Goal: Transaction & Acquisition: Purchase product/service

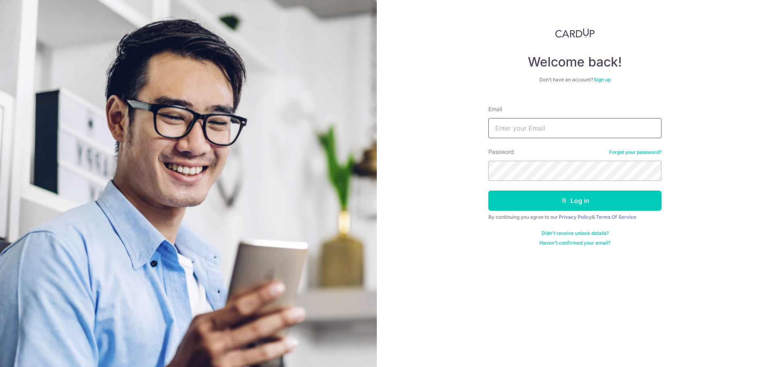
click at [527, 129] on input "Email" at bounding box center [574, 128] width 173 height 20
type input "[EMAIL_ADDRESS][DOMAIN_NAME]"
click at [488, 190] on button "Log in" at bounding box center [574, 200] width 173 height 20
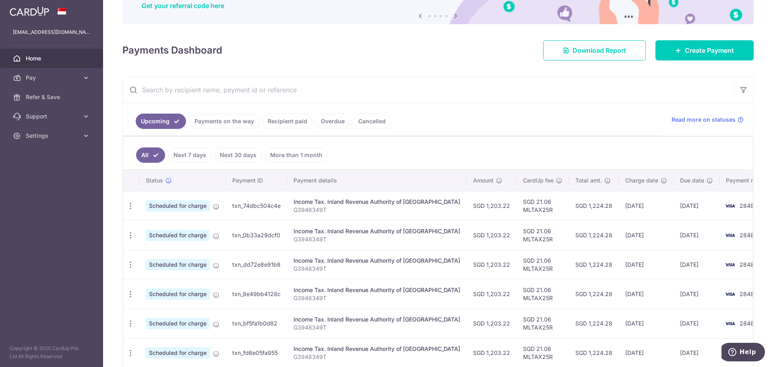
scroll to position [80, 0]
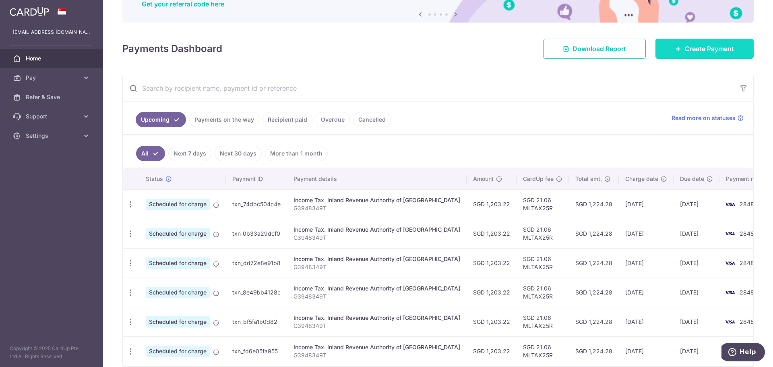
click at [676, 43] on link "Create Payment" at bounding box center [704, 49] width 98 height 20
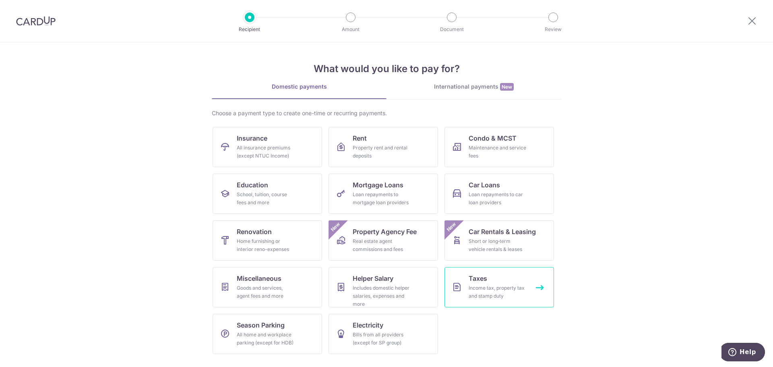
click at [503, 297] on div "Income tax, property tax and stamp duty" at bounding box center [497, 292] width 58 height 16
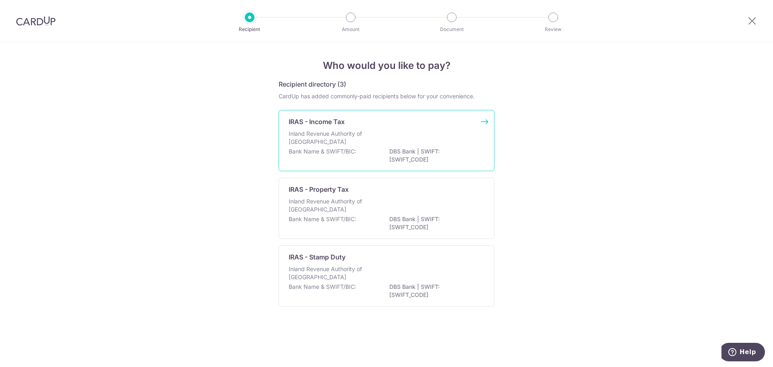
click at [355, 122] on div "IRAS - Income Tax" at bounding box center [382, 122] width 186 height 10
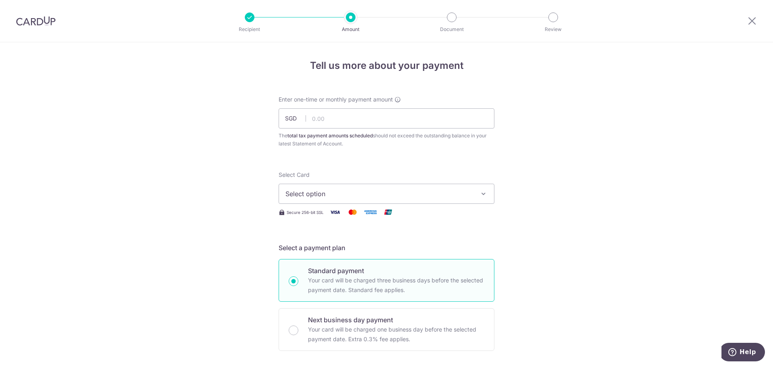
click at [407, 192] on span "Select option" at bounding box center [379, 194] width 188 height 10
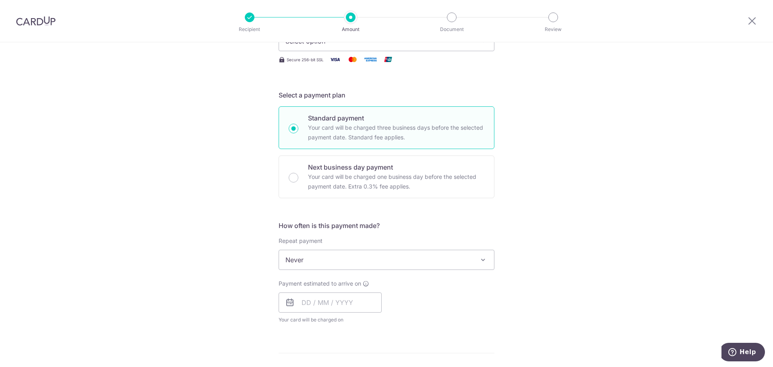
scroll to position [201, 0]
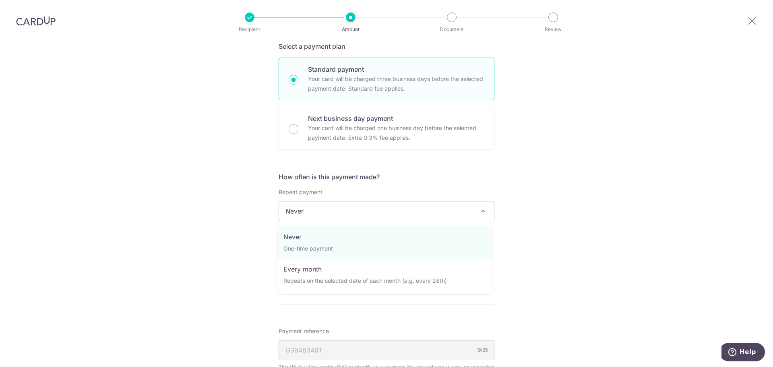
click at [368, 213] on span "Never" at bounding box center [386, 210] width 215 height 19
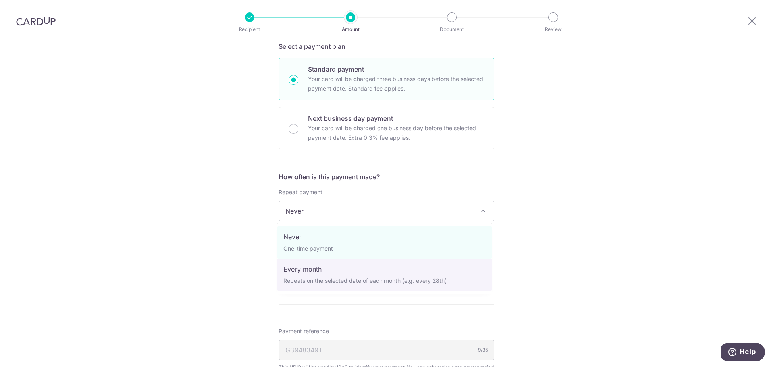
select select "3"
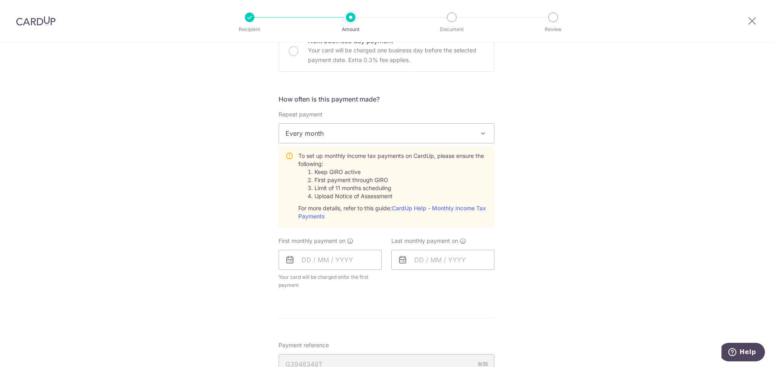
scroll to position [282, 0]
click at [351, 262] on input "text" at bounding box center [330, 257] width 103 height 20
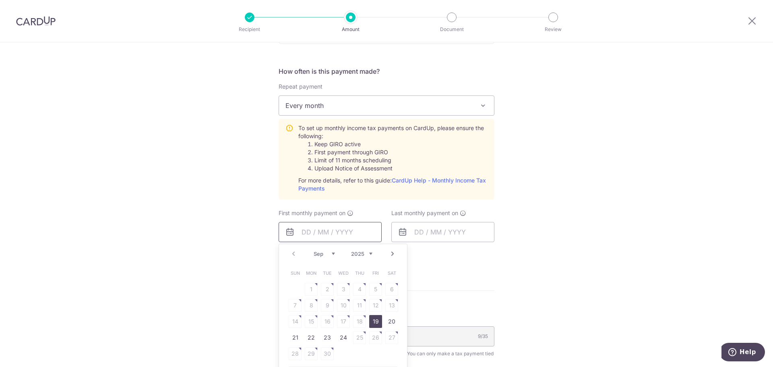
scroll to position [402, 0]
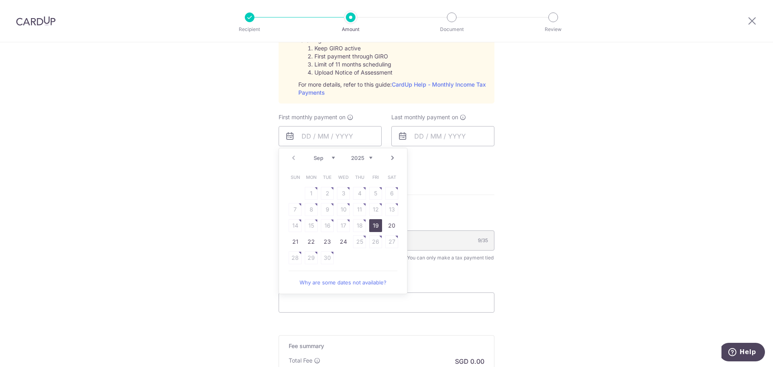
click at [436, 186] on form "Enter one-time or monthly payment amount SGD The total tax payment amounts sche…" at bounding box center [387, 67] width 216 height 748
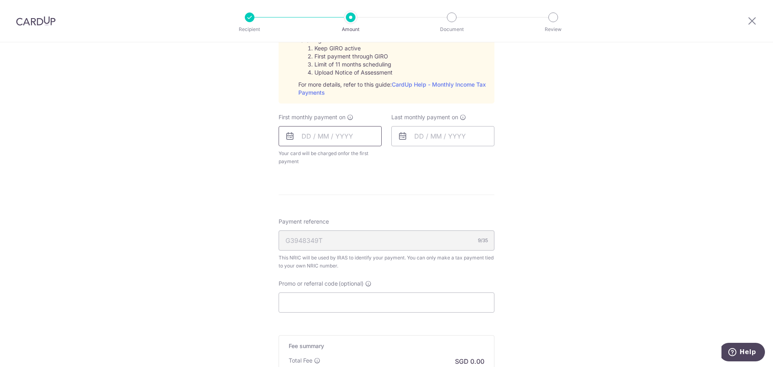
click at [313, 143] on input "text" at bounding box center [330, 136] width 103 height 20
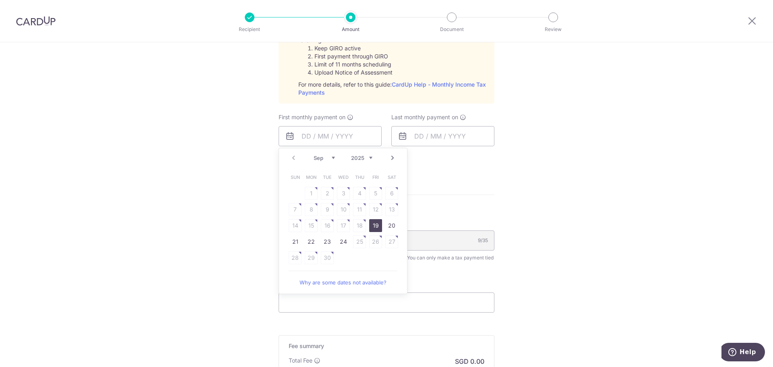
click at [390, 161] on link "Next" at bounding box center [393, 158] width 10 height 10
click at [290, 156] on link "Prev" at bounding box center [294, 158] width 10 height 10
click at [200, 188] on div "Tell us more about your payment Enter one-time or monthly payment amount SGD Th…" at bounding box center [386, 59] width 773 height 839
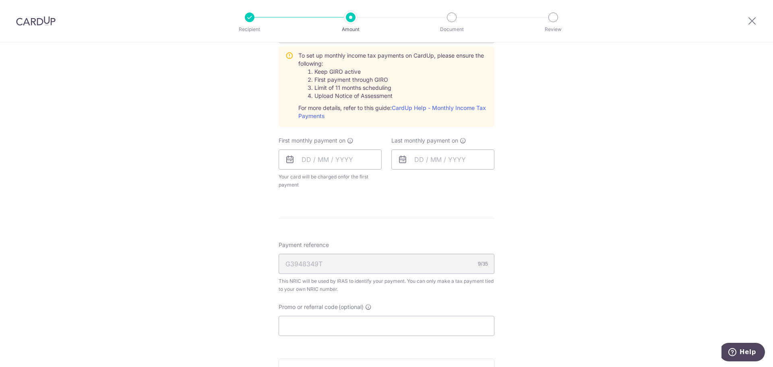
scroll to position [362, 0]
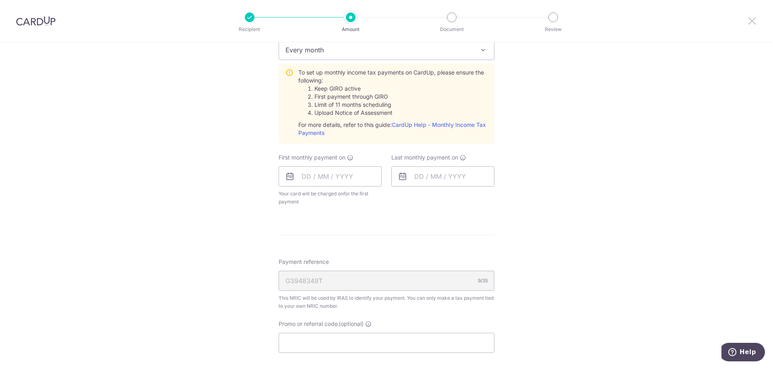
drag, startPoint x: 750, startPoint y: 19, endPoint x: 411, endPoint y: 36, distance: 339.3
click at [750, 19] on icon at bounding box center [752, 21] width 10 height 10
